Goal: Communication & Community: Ask a question

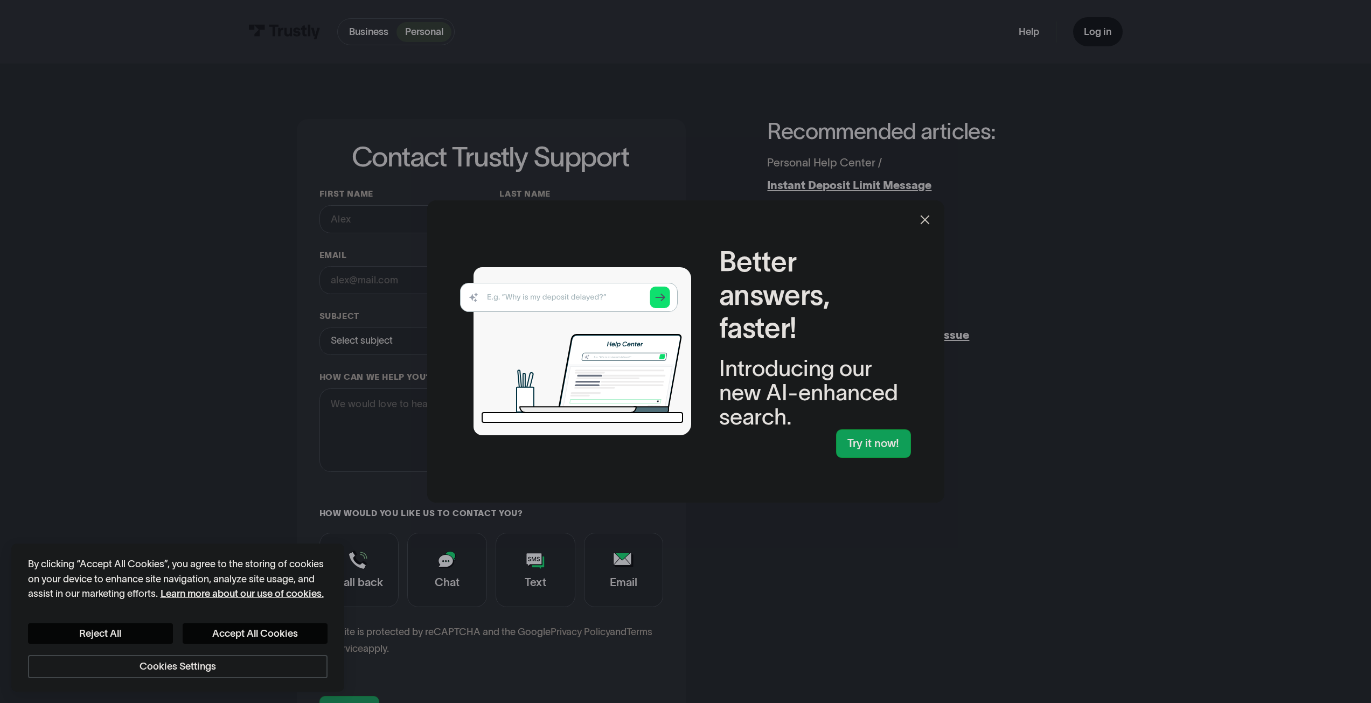
click at [923, 218] on icon at bounding box center [925, 219] width 13 height 13
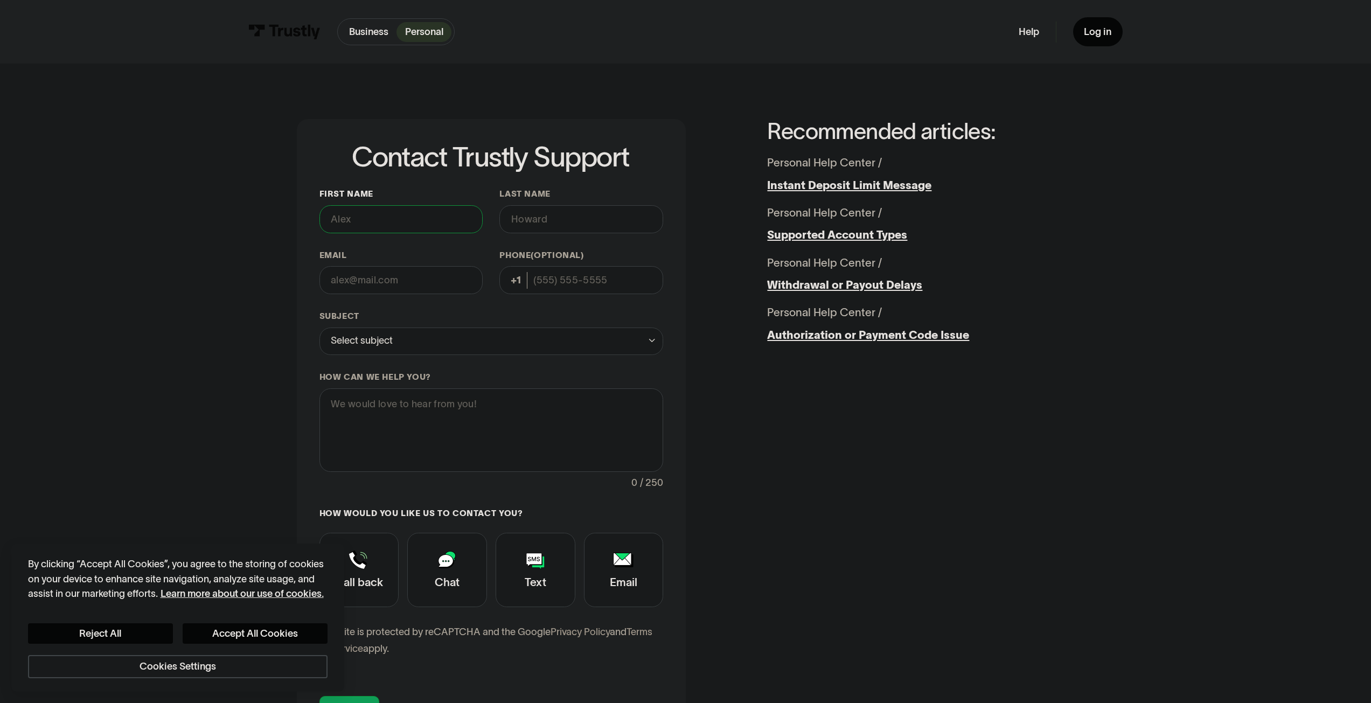
click at [398, 228] on input "First name" at bounding box center [402, 219] width 164 height 28
type input "[PERSON_NAME]"
click at [539, 217] on input "Last name" at bounding box center [582, 219] width 164 height 28
type input "Wollek"
click at [461, 285] on input "Email" at bounding box center [402, 280] width 164 height 28
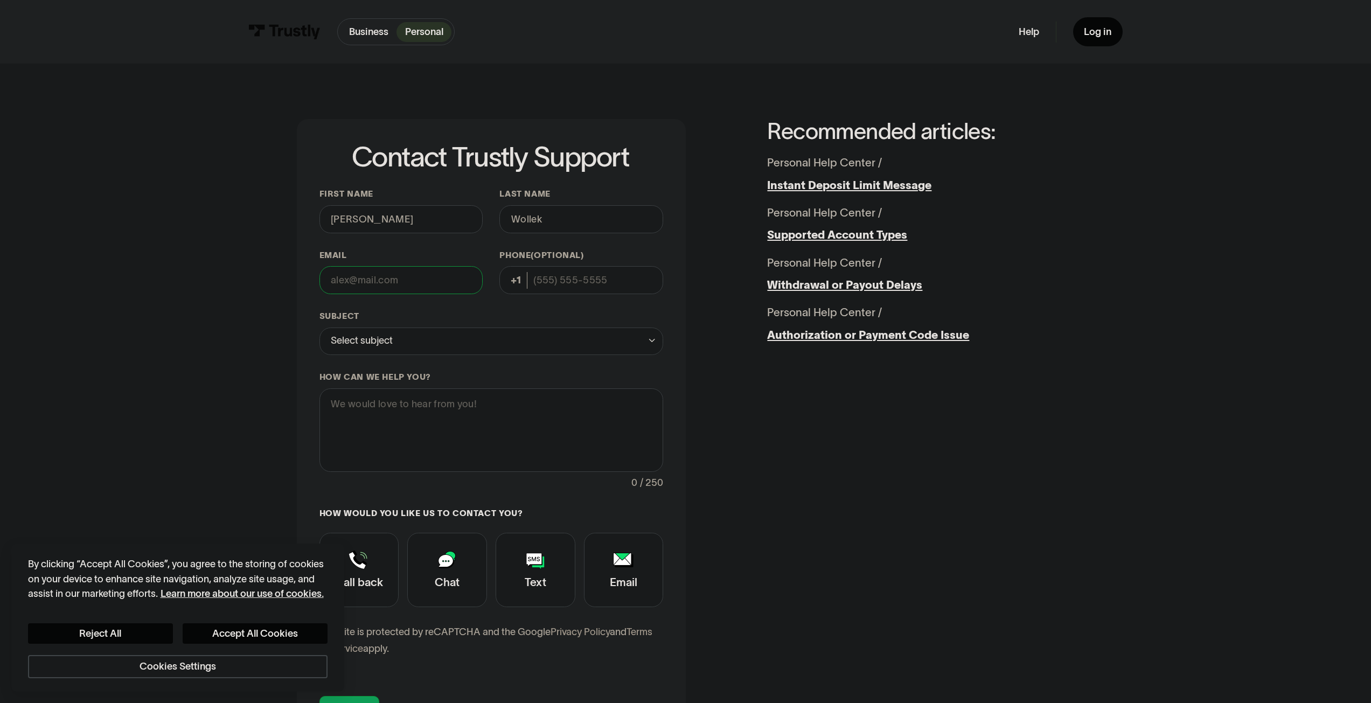
type input "[EMAIL_ADDRESS][DOMAIN_NAME]"
click at [622, 282] on input "Phone (Optional)" at bounding box center [582, 280] width 164 height 28
type input "[PHONE_NUMBER]"
click at [502, 342] on div "Select subject" at bounding box center [492, 342] width 344 height 28
click at [418, 392] on div "Contact Trustly Support" at bounding box center [491, 400] width 333 height 22
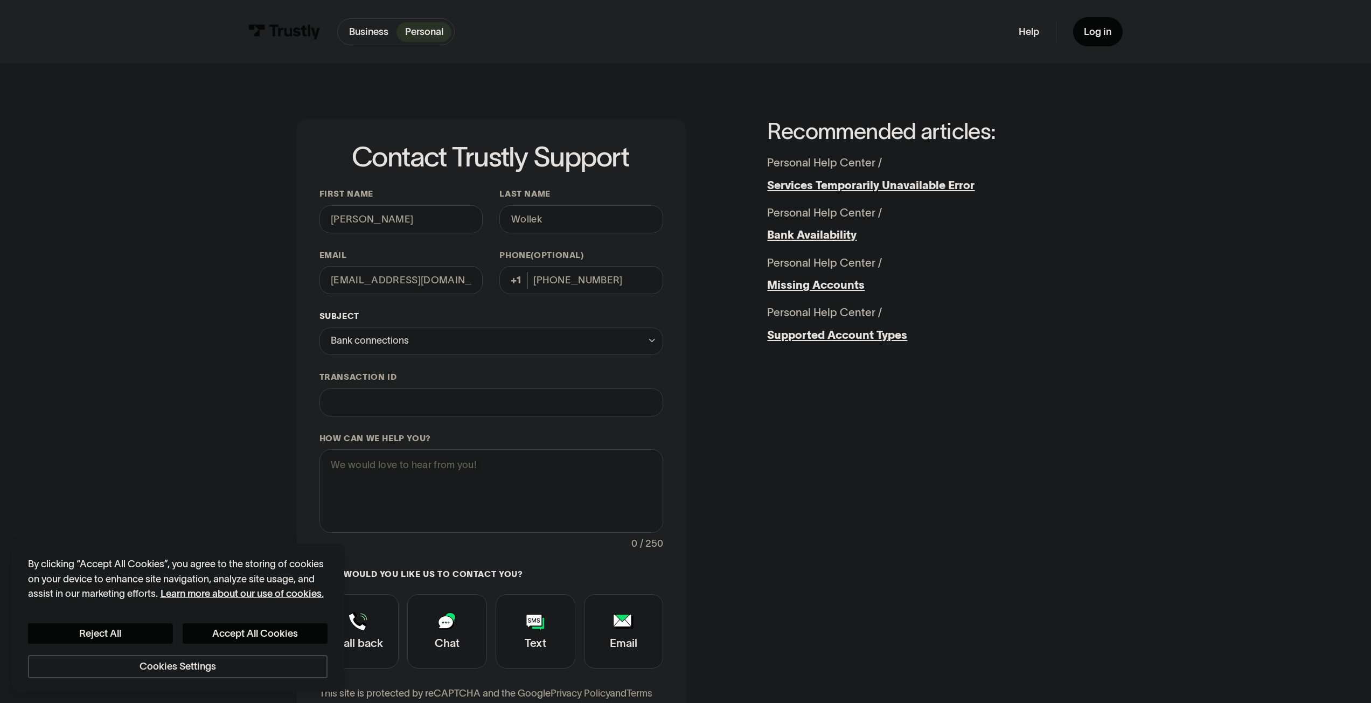
click at [415, 350] on div "Bank connections" at bounding box center [492, 342] width 344 height 28
click at [269, 372] on div "**********" at bounding box center [686, 464] width 1316 height 800
click at [394, 392] on input "Transaction ID" at bounding box center [492, 403] width 344 height 28
click at [128, 632] on button "Reject All" at bounding box center [100, 633] width 145 height 21
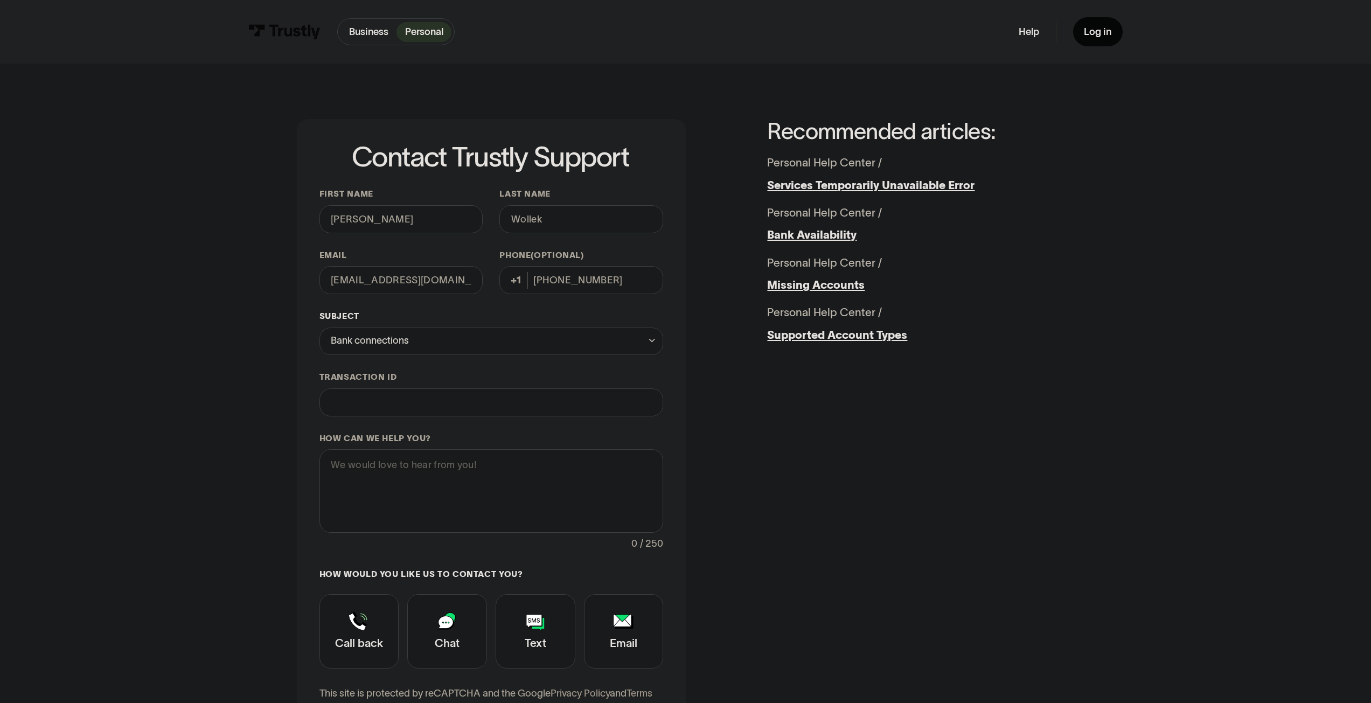
click at [457, 351] on div "Bank connections" at bounding box center [492, 342] width 344 height 28
click at [369, 495] on div "Contact Trustly Support" at bounding box center [491, 488] width 333 height 22
click at [372, 399] on input "Transaction ID" at bounding box center [492, 403] width 344 height 28
click at [469, 347] on div "Transaction questions" at bounding box center [492, 342] width 344 height 28
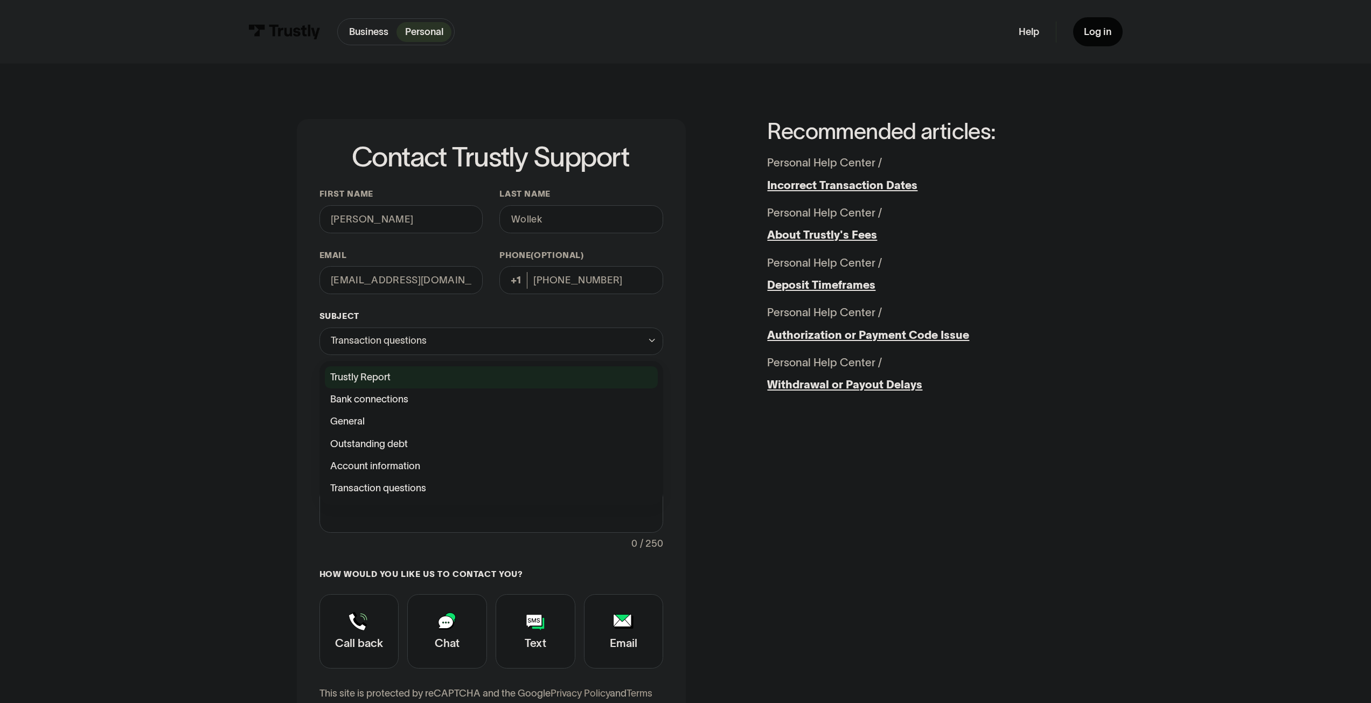
click at [389, 380] on div "Contact Trustly Support" at bounding box center [491, 377] width 333 height 22
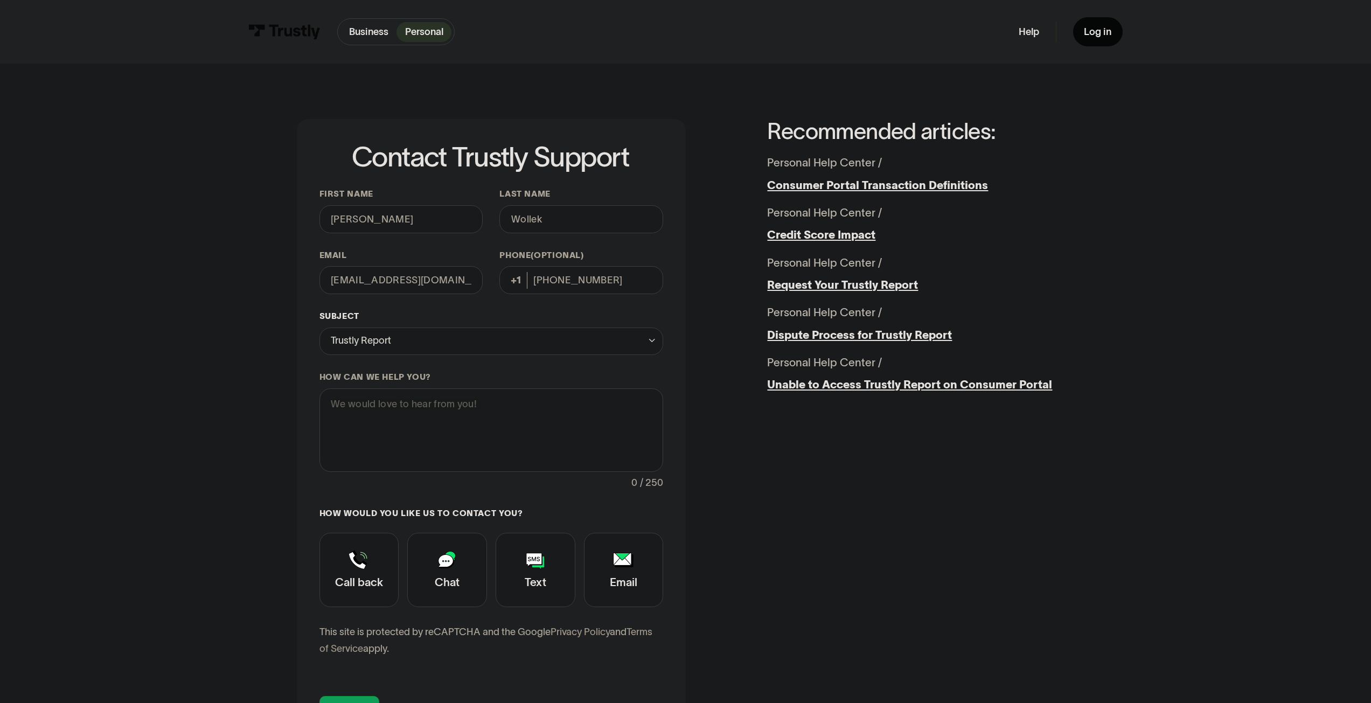
click at [398, 343] on div "Trustly Report" at bounding box center [492, 342] width 344 height 28
drag, startPoint x: 391, startPoint y: 413, endPoint x: 389, endPoint y: 403, distance: 9.9
click at [390, 409] on div "Trustly Report Bank connections General Outstanding debt Account information Tr…" at bounding box center [491, 432] width 333 height 133
click at [389, 403] on div "Contact Trustly Support" at bounding box center [491, 400] width 333 height 22
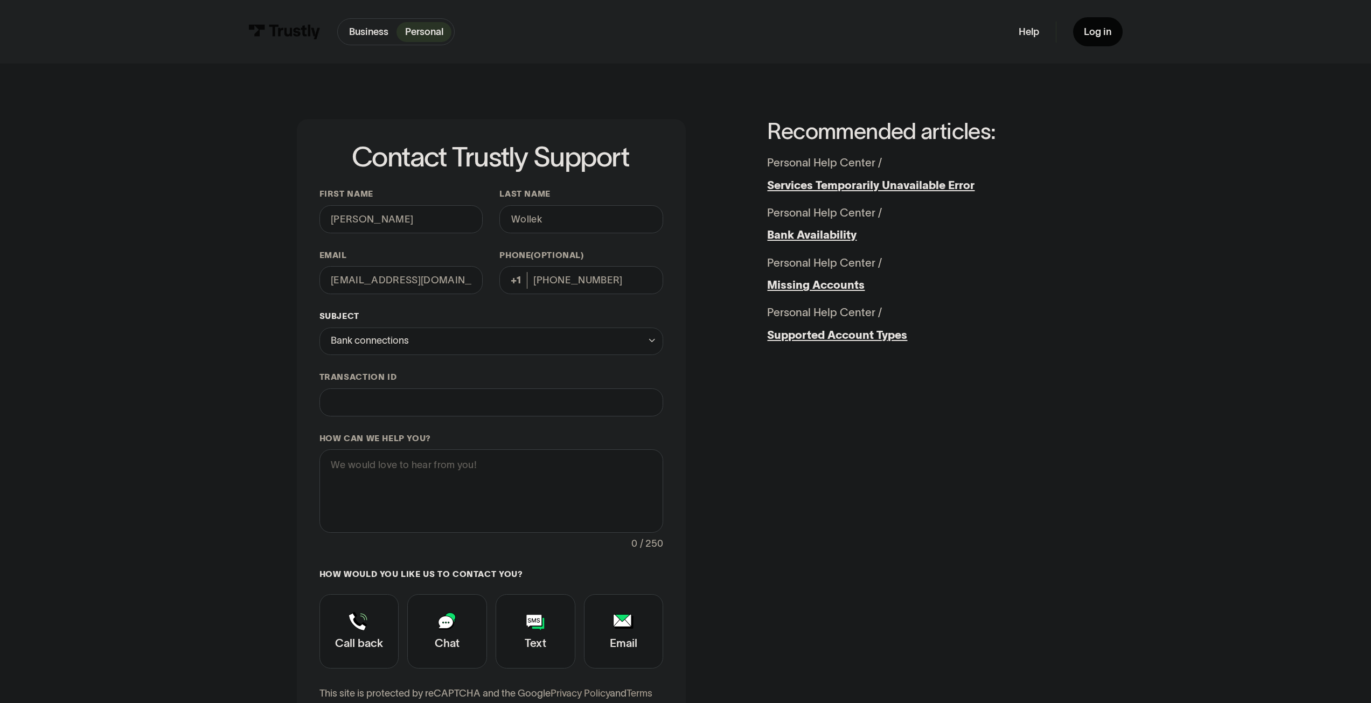
click at [424, 341] on div "Bank connections" at bounding box center [492, 342] width 344 height 28
click at [406, 371] on div "Contact Trustly Support" at bounding box center [491, 377] width 333 height 22
type input "**********"
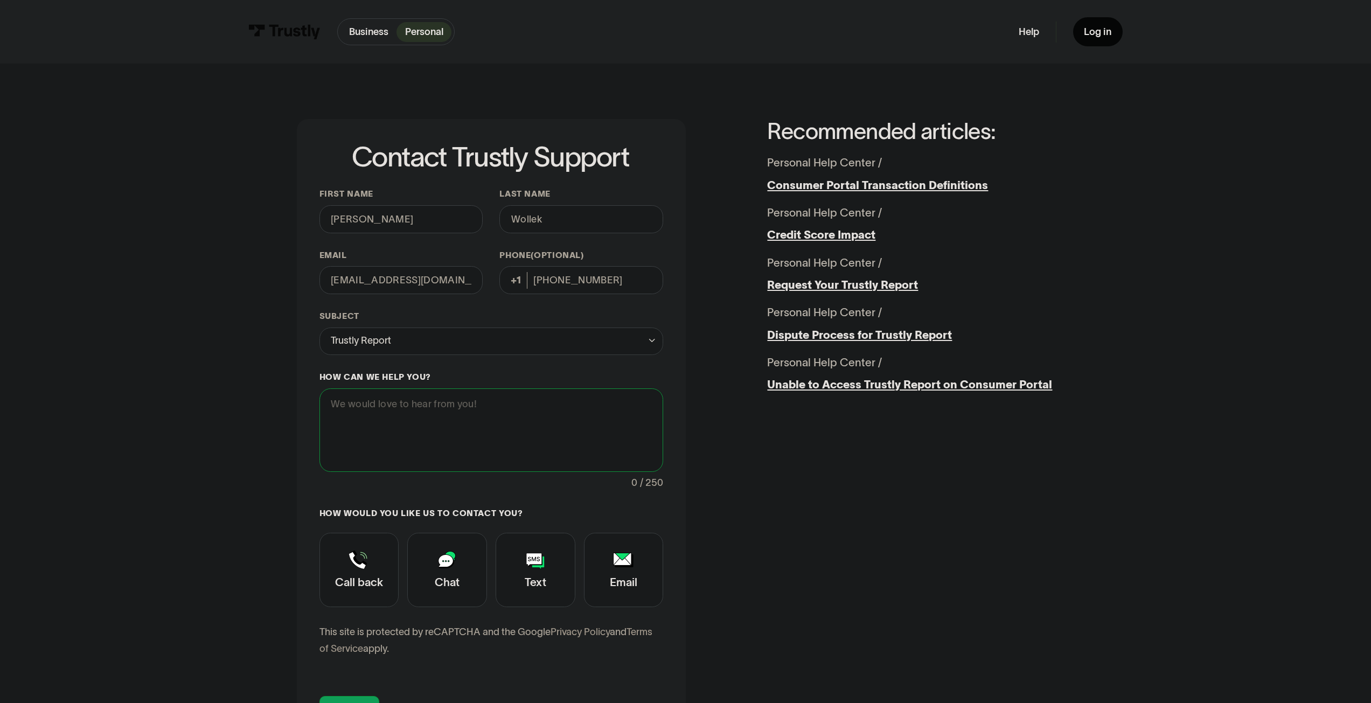
click at [386, 419] on textarea "How can we help you?" at bounding box center [492, 431] width 344 height 84
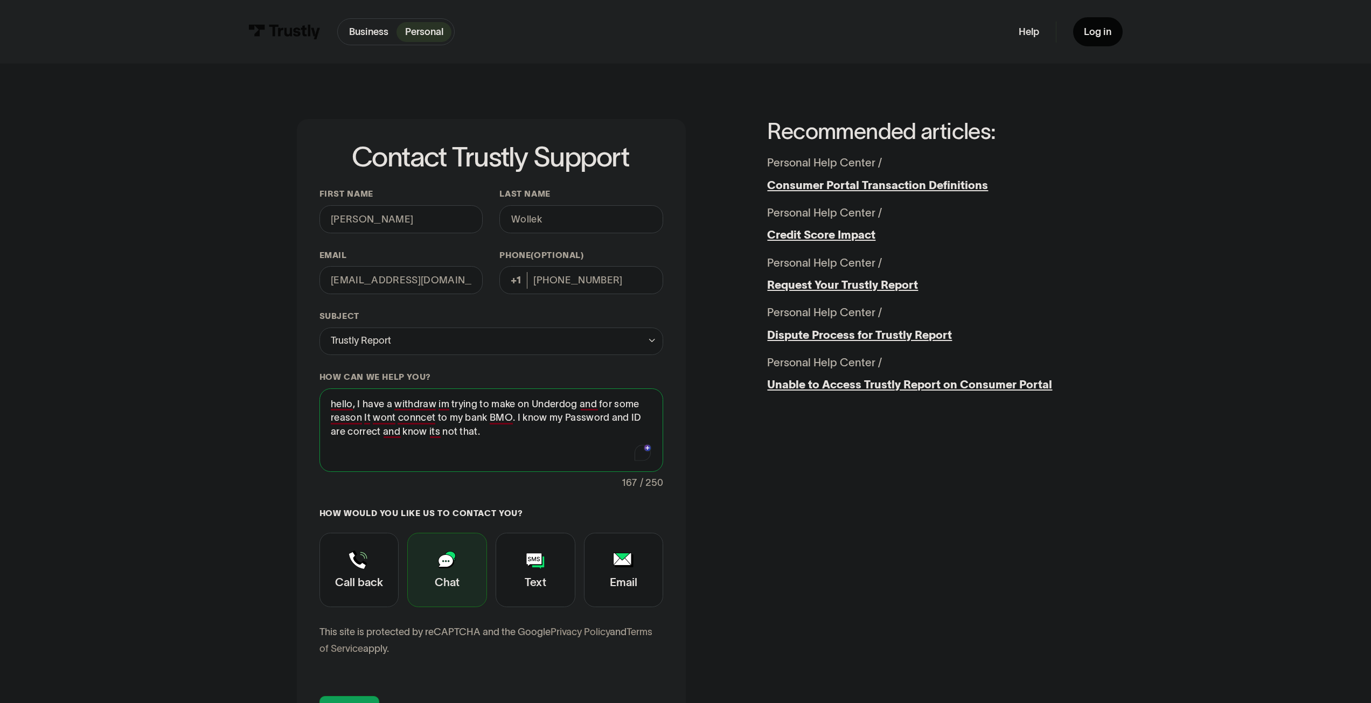
type textarea "hello, I have a withdraw im trying to make on Underdog and for some reason It w…"
click at [435, 553] on div "Contact Trustly Support" at bounding box center [447, 570] width 80 height 74
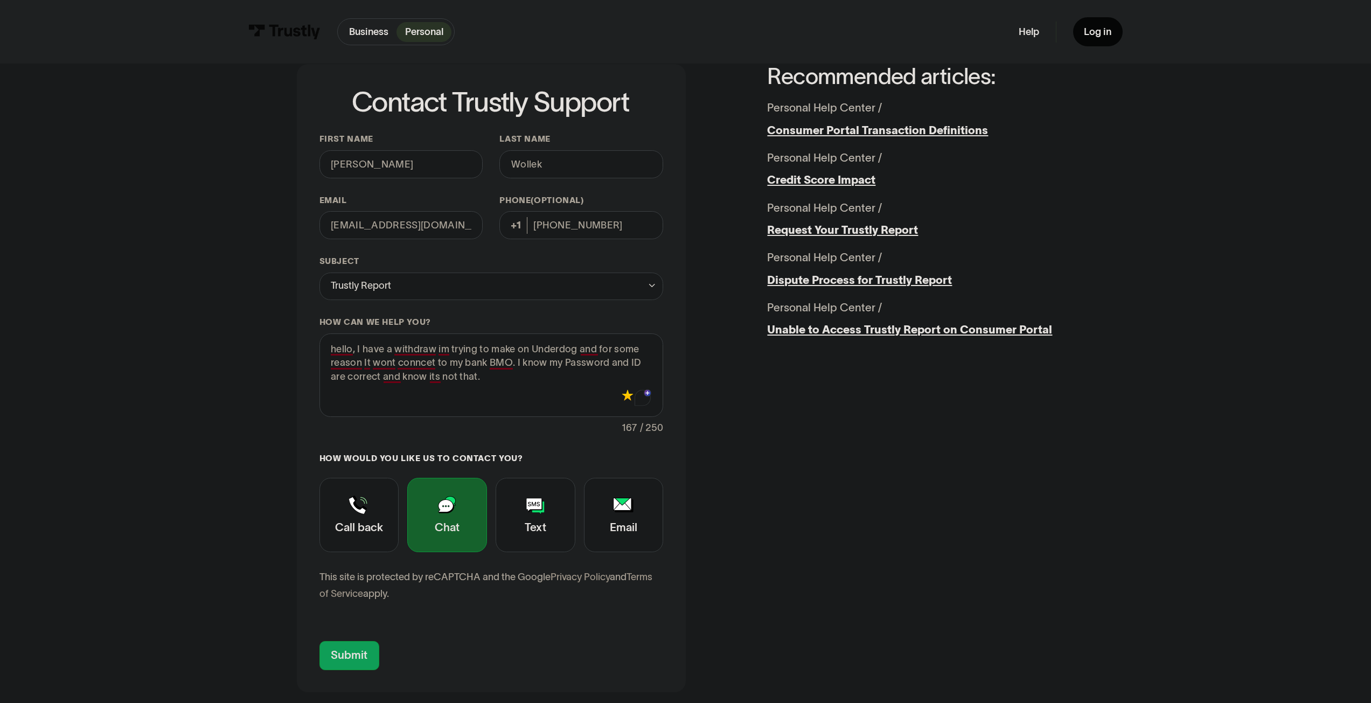
scroll to position [162, 0]
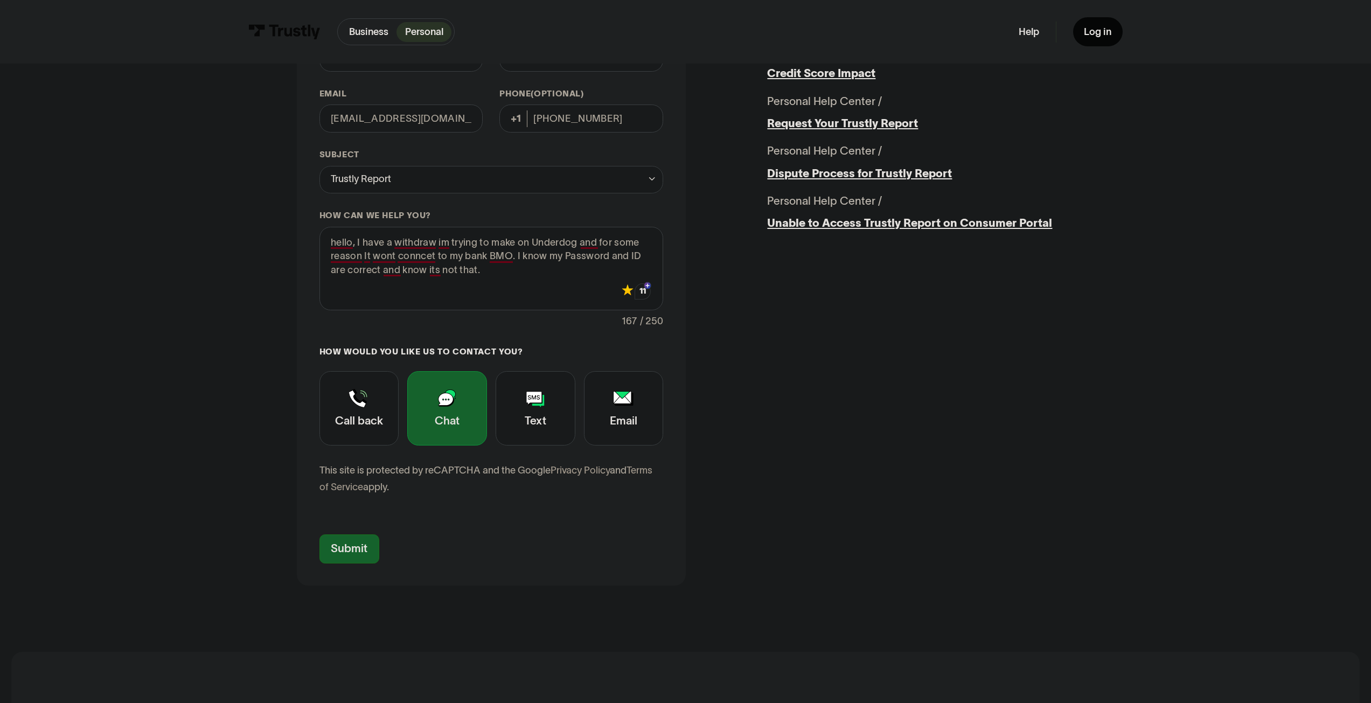
click at [339, 547] on input "Submit" at bounding box center [350, 549] width 60 height 29
type input "[PHONE_NUMBER]"
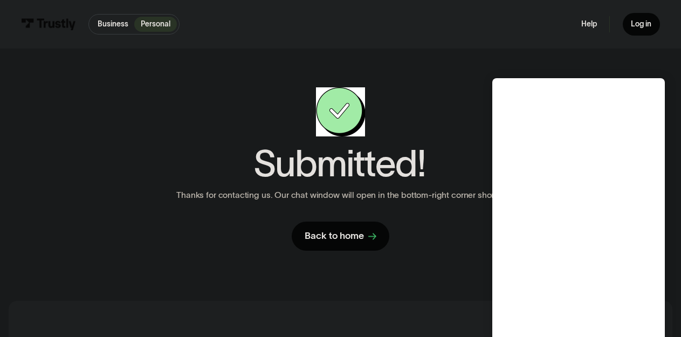
scroll to position [0, 0]
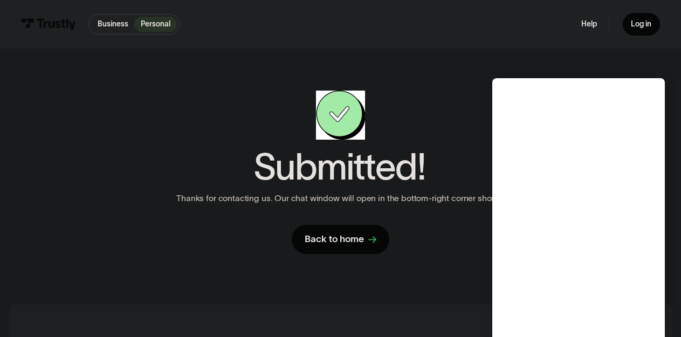
click at [453, 253] on div "Submitted! Thanks for contacting us. Our chat window will open in the bottom-ri…" at bounding box center [340, 172] width 358 height 163
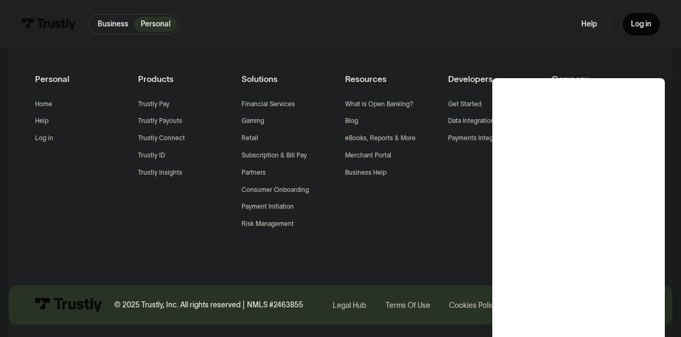
scroll to position [269, 0]
